Goal: Transaction & Acquisition: Book appointment/travel/reservation

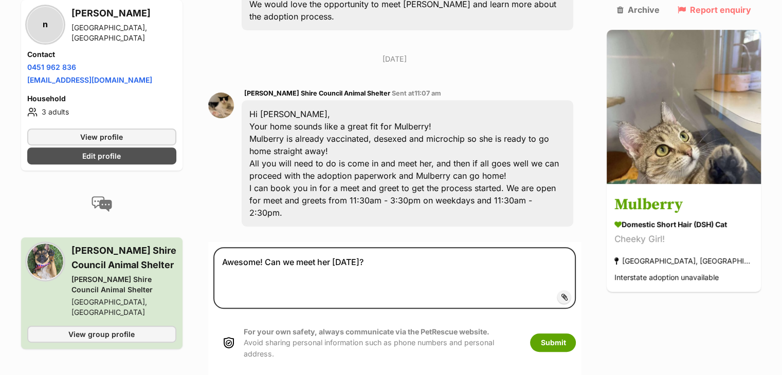
scroll to position [431, 0]
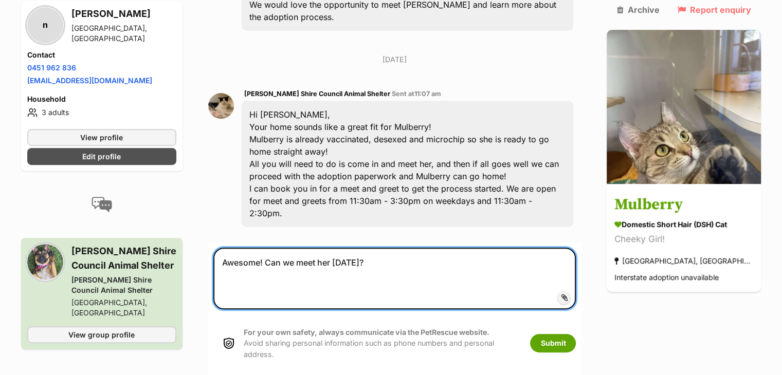
click at [403, 248] on textarea "Awesome! Can we meet her this Monday?" at bounding box center [394, 279] width 363 height 62
click at [391, 248] on textarea "Awesome! Can we meet her this Monday, after 2pm?" at bounding box center [394, 279] width 363 height 62
click at [422, 248] on textarea "Awesome! Can we meet her this Monday sometime after 2pm?" at bounding box center [394, 279] width 363 height 62
click at [396, 248] on textarea "Awesome! Can we meet her this Monday after 2pm?" at bounding box center [394, 279] width 363 height 62
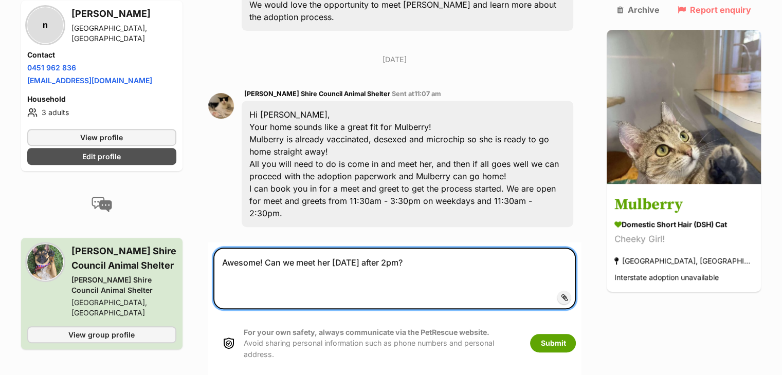
click at [396, 248] on textarea "Awesome! Can we meet her this Monday after 2pm?" at bounding box center [394, 279] width 363 height 62
type textarea "Awesome! Can we meet her this Monday around 2pm?"
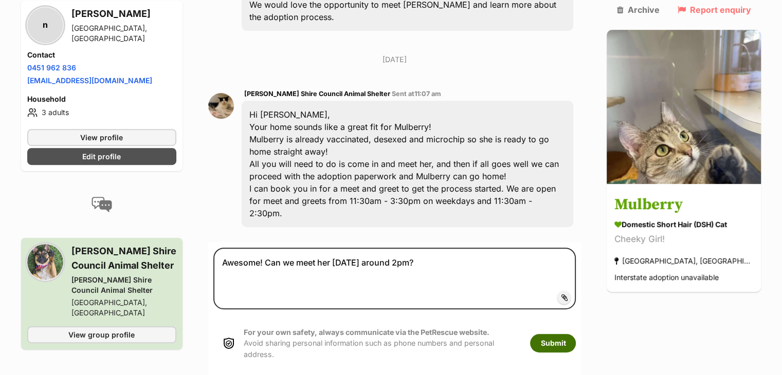
click at [576, 334] on button "Submit" at bounding box center [553, 343] width 46 height 19
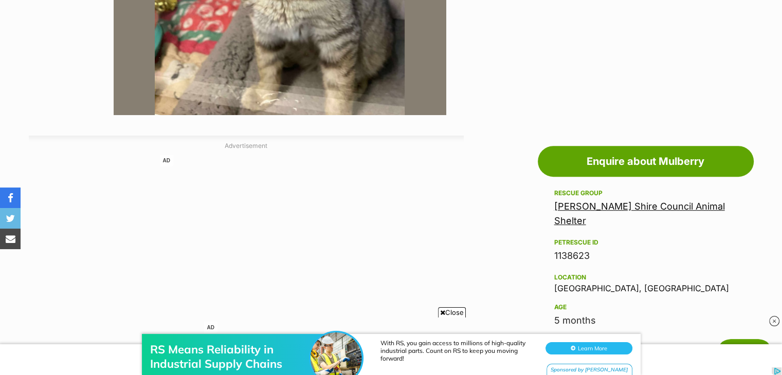
scroll to position [424, 0]
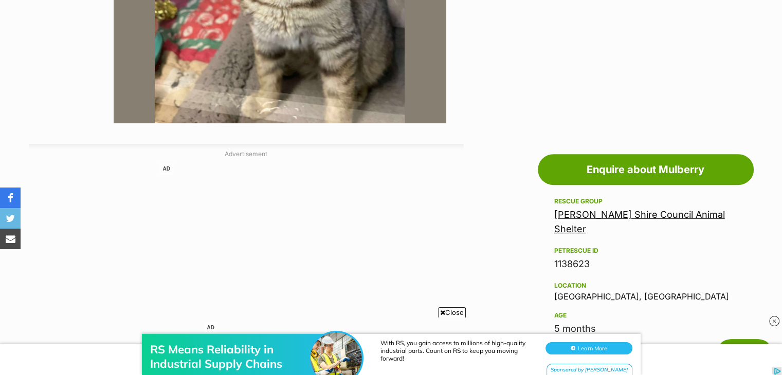
click at [578, 219] on link "[PERSON_NAME] Shire Council Animal Shelter" at bounding box center [639, 221] width 171 height 25
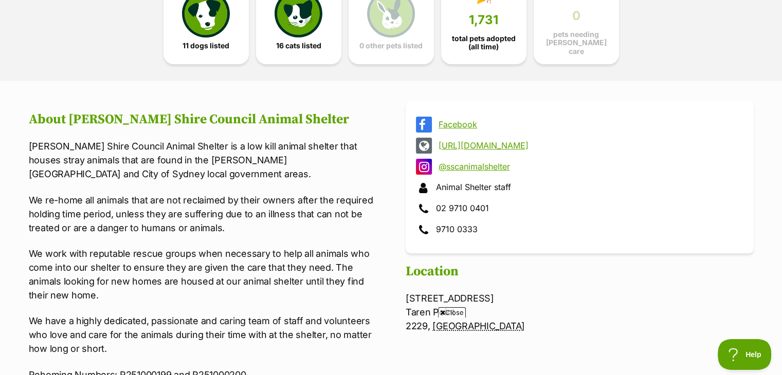
click at [502, 141] on link "[URL][DOMAIN_NAME]" at bounding box center [589, 145] width 301 height 9
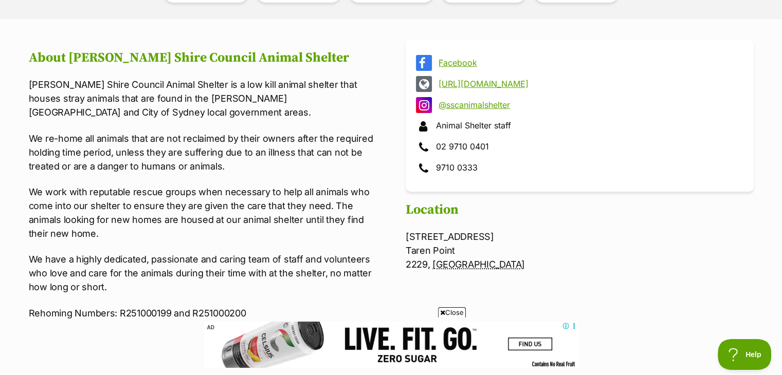
scroll to position [372, 0]
click at [463, 247] on p "[PERSON_NAME] Shire Council Animal Shelter [STREET_ADDRESS] [GEOGRAPHIC_DATA] 2…" at bounding box center [580, 251] width 348 height 42
drag, startPoint x: 459, startPoint y: 264, endPoint x: 405, endPoint y: 235, distance: 61.2
click at [406, 235] on p "[PERSON_NAME] Shire Council Animal Shelter [STREET_ADDRESS] [GEOGRAPHIC_DATA] 2…" at bounding box center [580, 251] width 348 height 42
copy p "[STREET_ADDRESS]"
